Goal: Navigation & Orientation: Find specific page/section

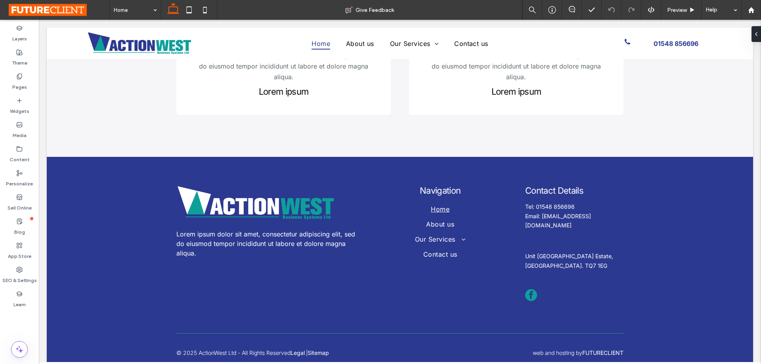
scroll to position [1780, 0]
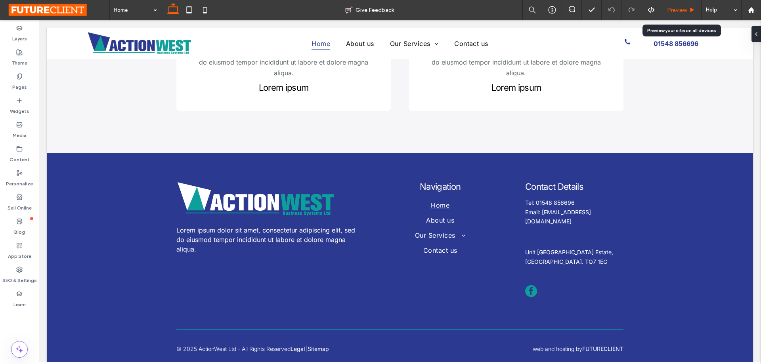
click at [673, 18] on div "Preview" at bounding box center [681, 10] width 40 height 20
click at [678, 11] on span "Preview" at bounding box center [677, 10] width 20 height 7
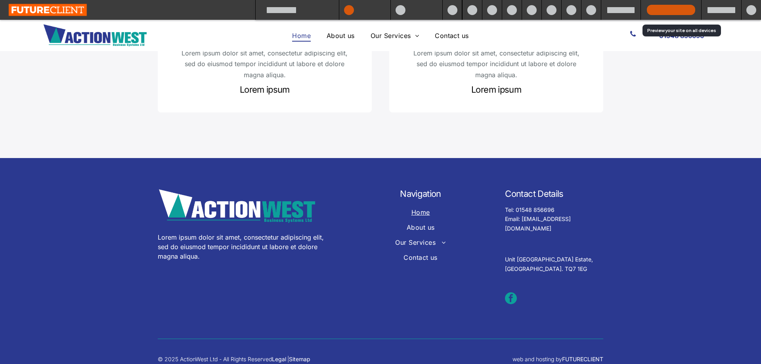
scroll to position [1836, 0]
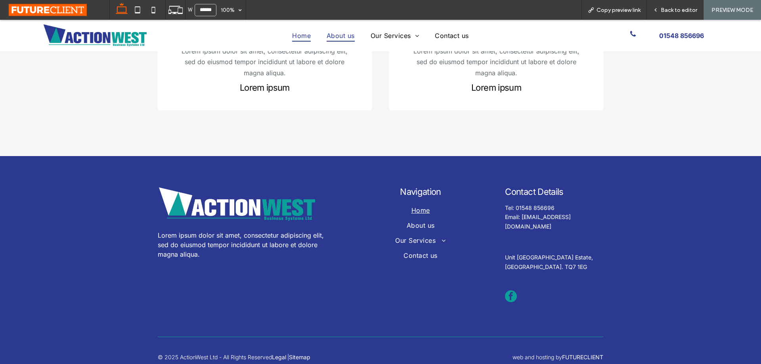
click at [336, 38] on span "About us" at bounding box center [340, 35] width 28 height 12
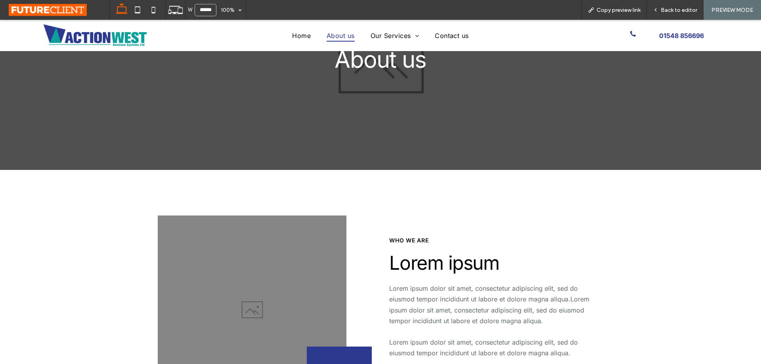
scroll to position [119, 0]
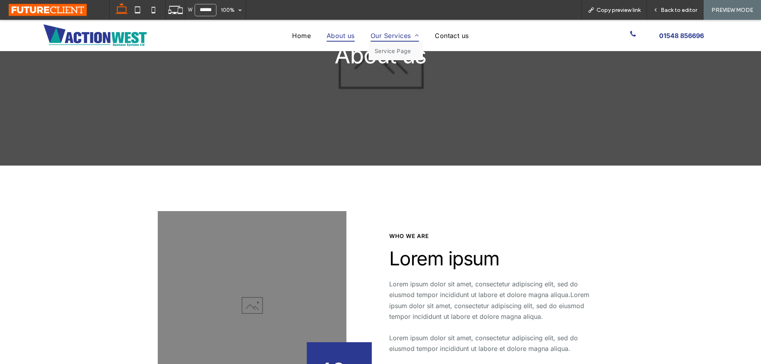
click at [381, 36] on span "Our Services" at bounding box center [394, 35] width 48 height 12
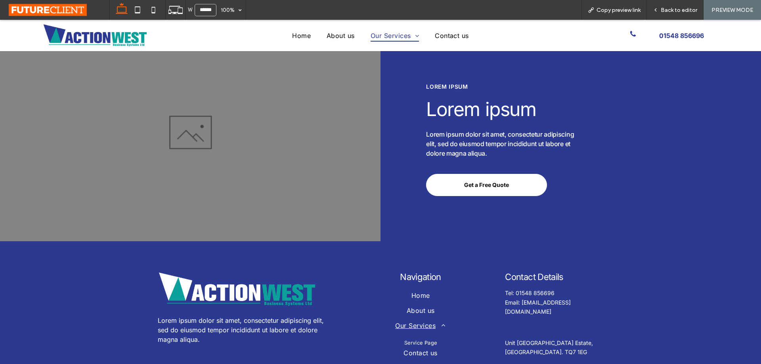
scroll to position [832, 0]
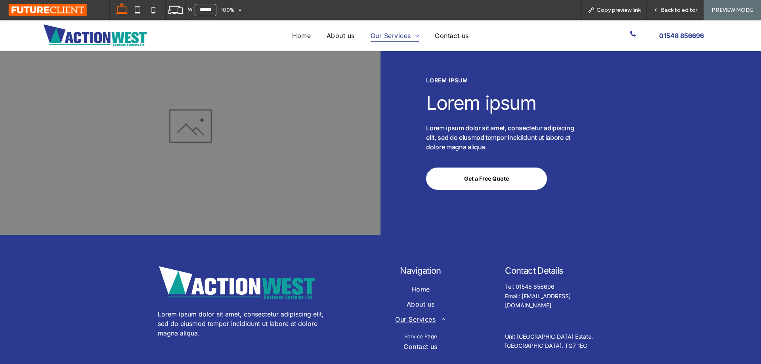
click at [527, 30] on ul "Home About us Our Services Service Page Contact us" at bounding box center [380, 35] width 407 height 12
click at [647, 113] on div "Lorem ipsum Lorem ipsum Lorem ipsum dolor sit amet, consectetur adipiscing elit…" at bounding box center [570, 126] width 380 height 218
click at [543, 32] on ul "Home About us Our Services Service Page Contact us" at bounding box center [380, 35] width 407 height 12
click at [524, 39] on ul "Home About us Our Services Service Page Contact us" at bounding box center [380, 35] width 407 height 12
click at [202, 37] on ul "Home About us Our Services Service Page Contact us" at bounding box center [380, 35] width 407 height 12
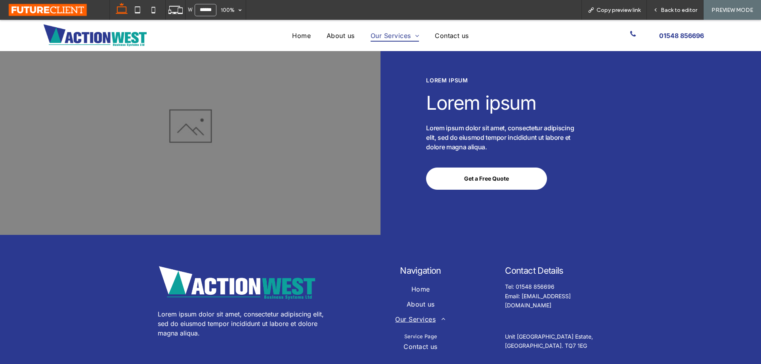
click at [111, 34] on img at bounding box center [94, 36] width 105 height 24
drag, startPoint x: 669, startPoint y: 12, endPoint x: 385, endPoint y: 28, distance: 284.9
click at [669, 12] on span "Back to editor" at bounding box center [678, 10] width 36 height 7
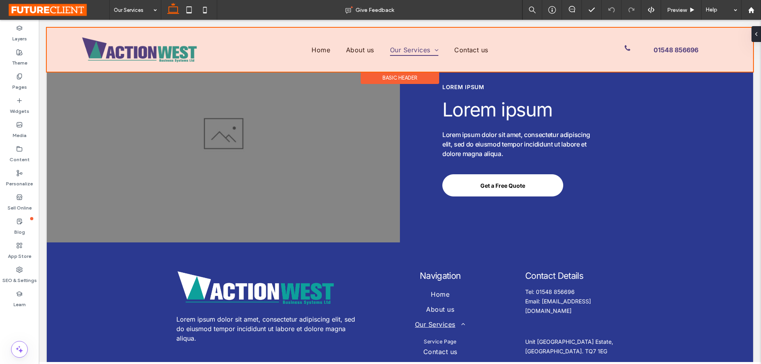
scroll to position [809, 0]
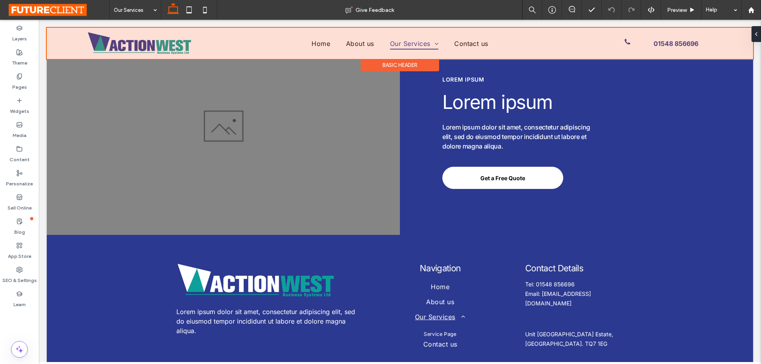
click at [125, 48] on div at bounding box center [400, 43] width 706 height 31
click at [125, 48] on img at bounding box center [139, 44] width 105 height 24
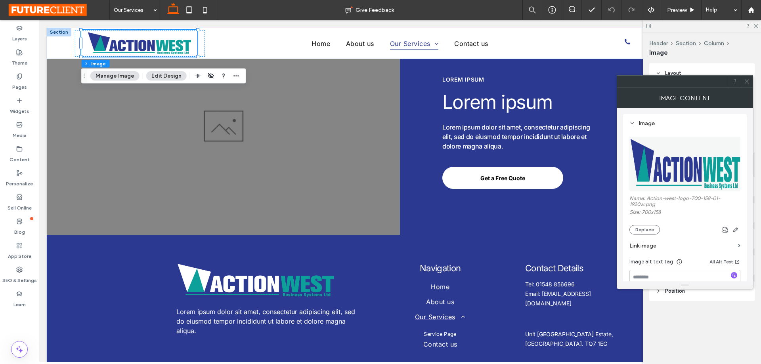
click at [689, 248] on label "Link image" at bounding box center [681, 245] width 105 height 15
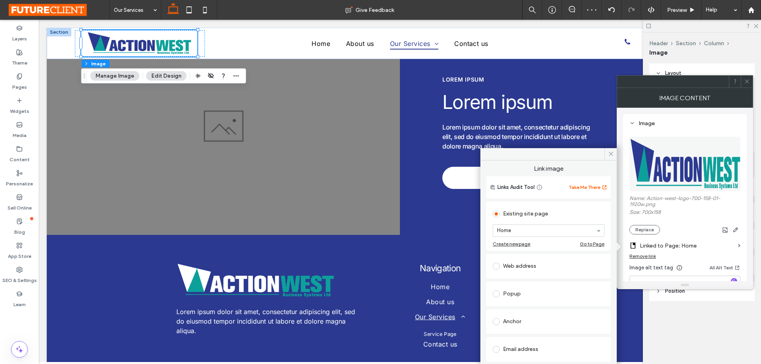
click at [742, 81] on div at bounding box center [746, 82] width 12 height 12
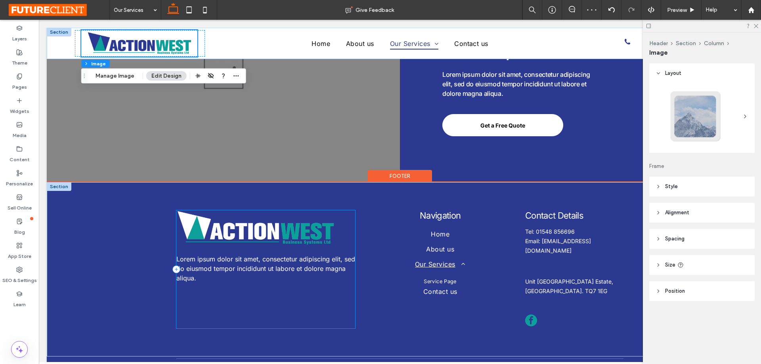
scroll to position [902, 0]
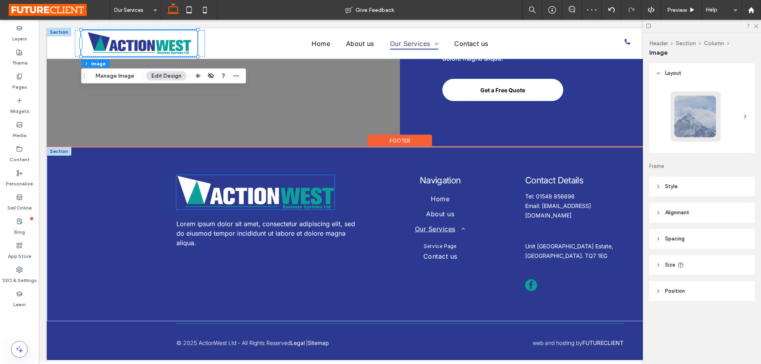
click at [267, 191] on img at bounding box center [255, 192] width 158 height 34
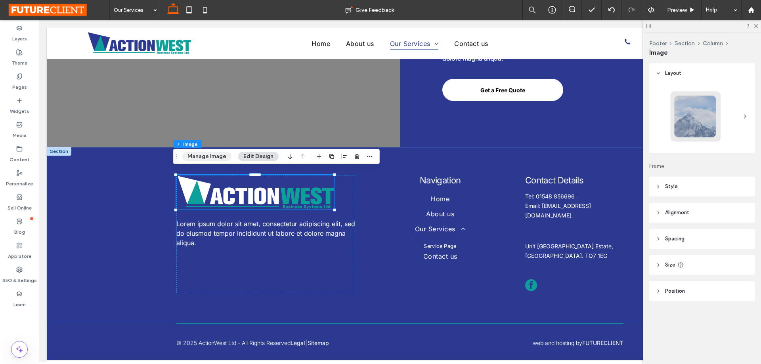
click at [220, 158] on button "Manage Image" at bounding box center [206, 157] width 49 height 10
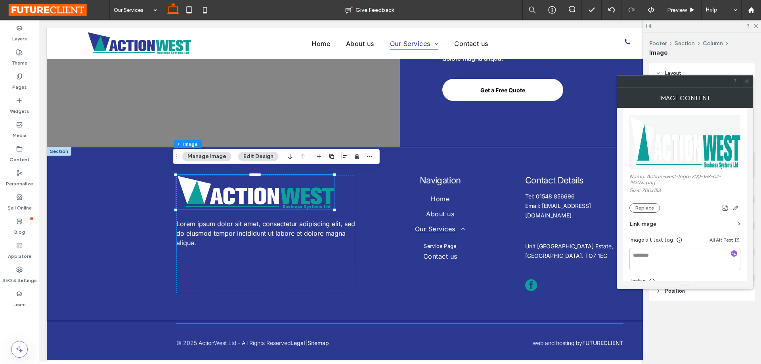
scroll to position [40, 0]
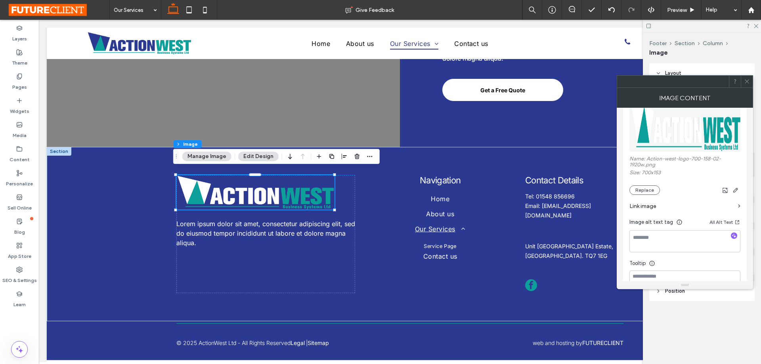
click at [708, 203] on label "Link image" at bounding box center [681, 206] width 105 height 15
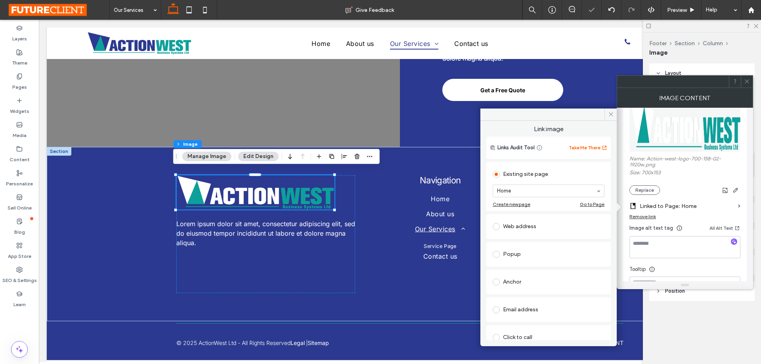
click at [745, 80] on icon at bounding box center [747, 81] width 6 height 6
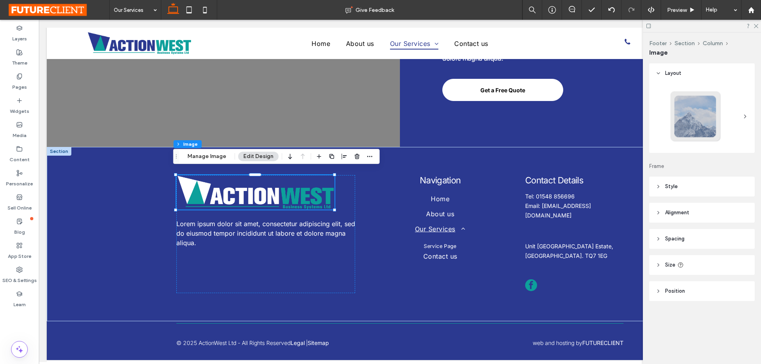
click at [645, 177] on div "Footer Section Column Image Layout Frame Style Cover Full image No repeat Posit…" at bounding box center [702, 198] width 118 height 332
click at [643, 160] on div "Footer Section Column Image Layout Frame Style Cover Full image No repeat Posit…" at bounding box center [702, 198] width 118 height 332
click at [645, 159] on div "Footer Section Column Image Layout Frame Style Cover Full image No repeat Posit…" at bounding box center [702, 198] width 118 height 332
